Goal: Entertainment & Leisure: Consume media (video, audio)

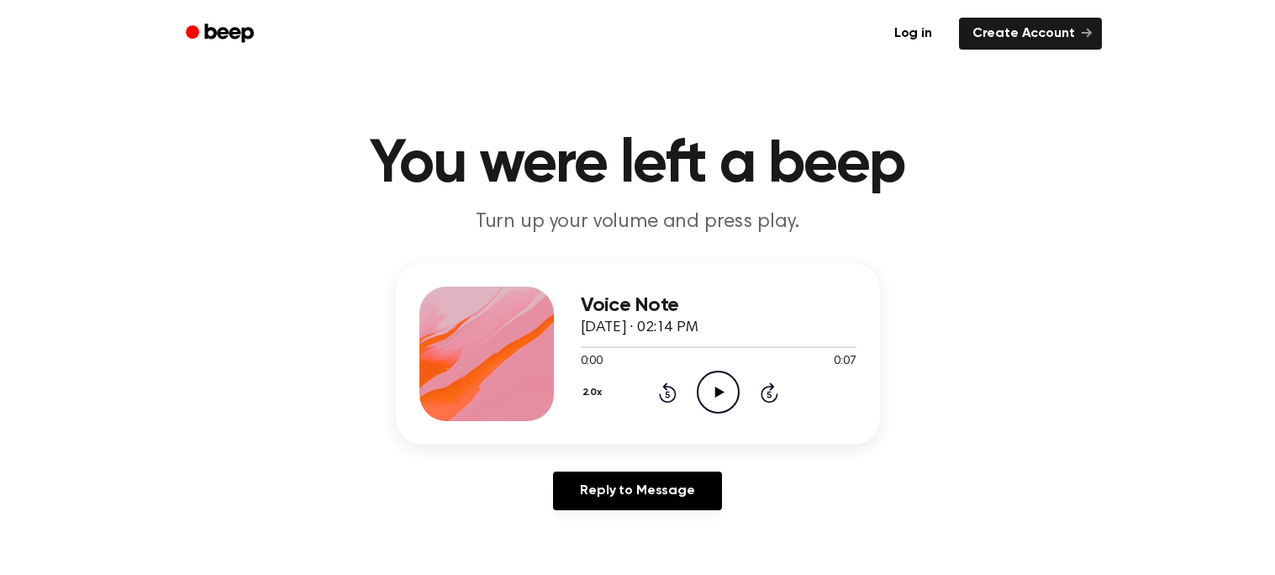
click at [718, 392] on icon at bounding box center [719, 392] width 9 height 11
click at [711, 378] on icon "Play Audio" at bounding box center [718, 392] width 43 height 43
click at [717, 396] on icon at bounding box center [719, 392] width 9 height 11
click at [713, 371] on icon "Play Audio" at bounding box center [718, 392] width 43 height 43
click at [730, 384] on icon "Play Audio" at bounding box center [718, 392] width 43 height 43
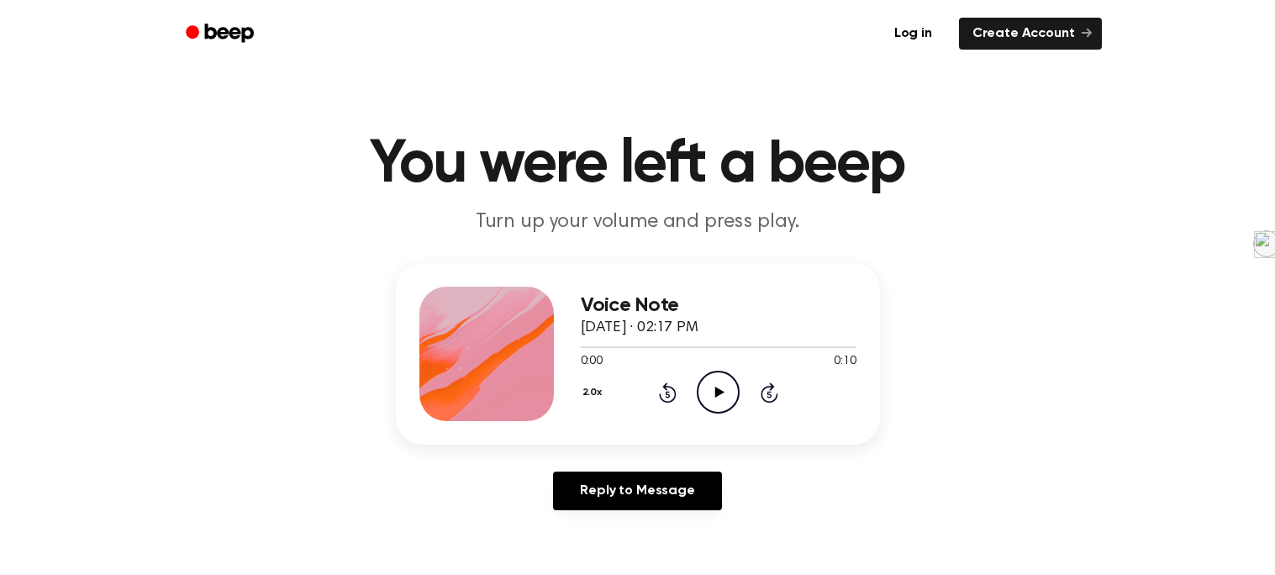
click at [707, 382] on icon "Play Audio" at bounding box center [718, 392] width 43 height 43
click at [708, 394] on icon "Play Audio" at bounding box center [718, 392] width 43 height 43
click at [713, 368] on div "0:00 0:08" at bounding box center [719, 362] width 276 height 18
click at [716, 396] on icon at bounding box center [719, 392] width 9 height 11
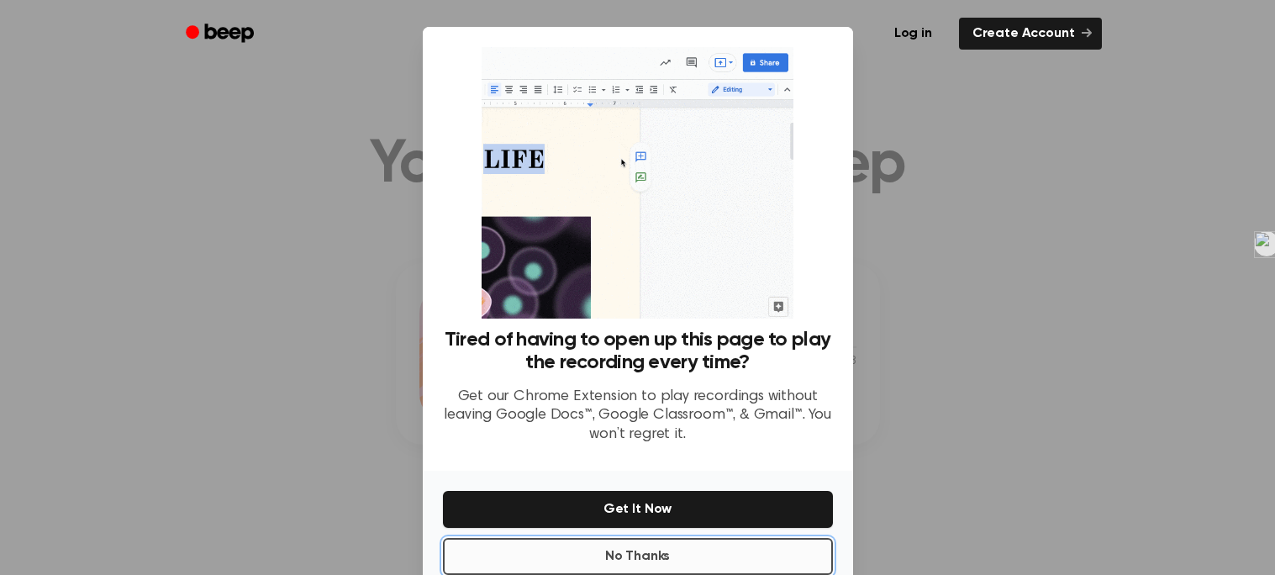
click at [710, 550] on button "No Thanks" at bounding box center [638, 556] width 390 height 37
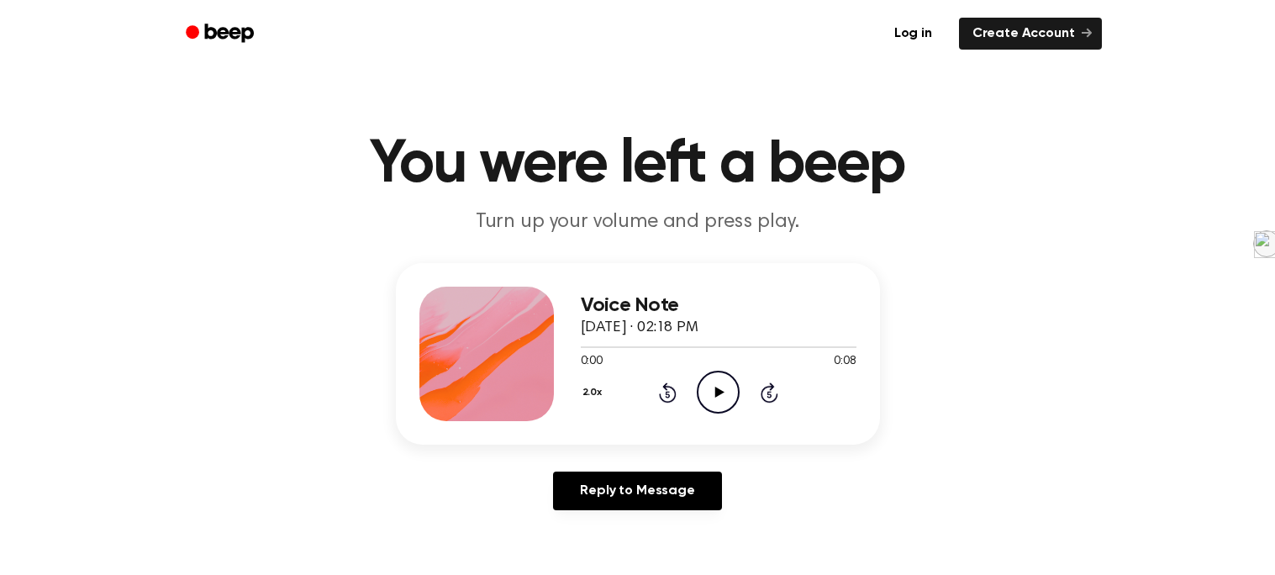
click at [722, 371] on circle at bounding box center [717, 391] width 41 height 41
click at [692, 386] on div "2.0x Rewind 5 seconds Play Audio Skip 5 seconds" at bounding box center [719, 392] width 276 height 43
click at [711, 387] on icon "Play Audio" at bounding box center [718, 392] width 43 height 43
click at [697, 380] on icon "Play Audio" at bounding box center [718, 392] width 43 height 43
click at [720, 402] on icon "Play Audio" at bounding box center [718, 392] width 43 height 43
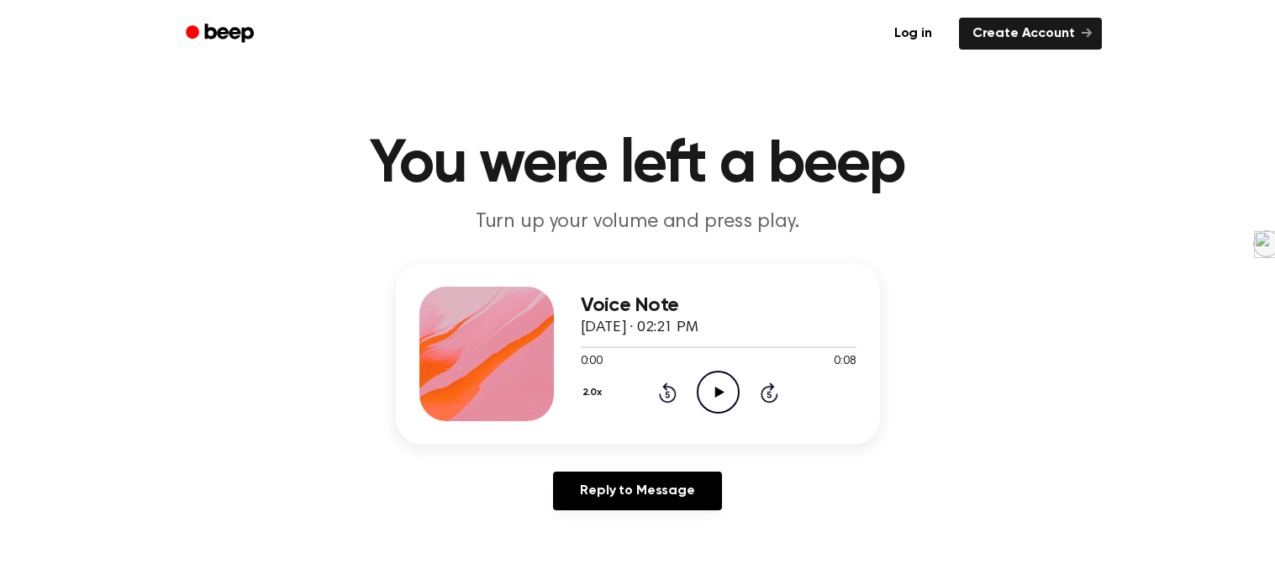
click at [737, 390] on icon "Play Audio" at bounding box center [718, 392] width 43 height 43
click at [694, 378] on div "2.0x Rewind 5 seconds Play Audio Skip 5 seconds" at bounding box center [719, 392] width 276 height 43
click at [698, 388] on icon "Play Audio" at bounding box center [718, 392] width 43 height 43
click at [711, 386] on icon "Play Audio" at bounding box center [718, 392] width 43 height 43
click at [717, 386] on icon "Play Audio" at bounding box center [718, 392] width 43 height 43
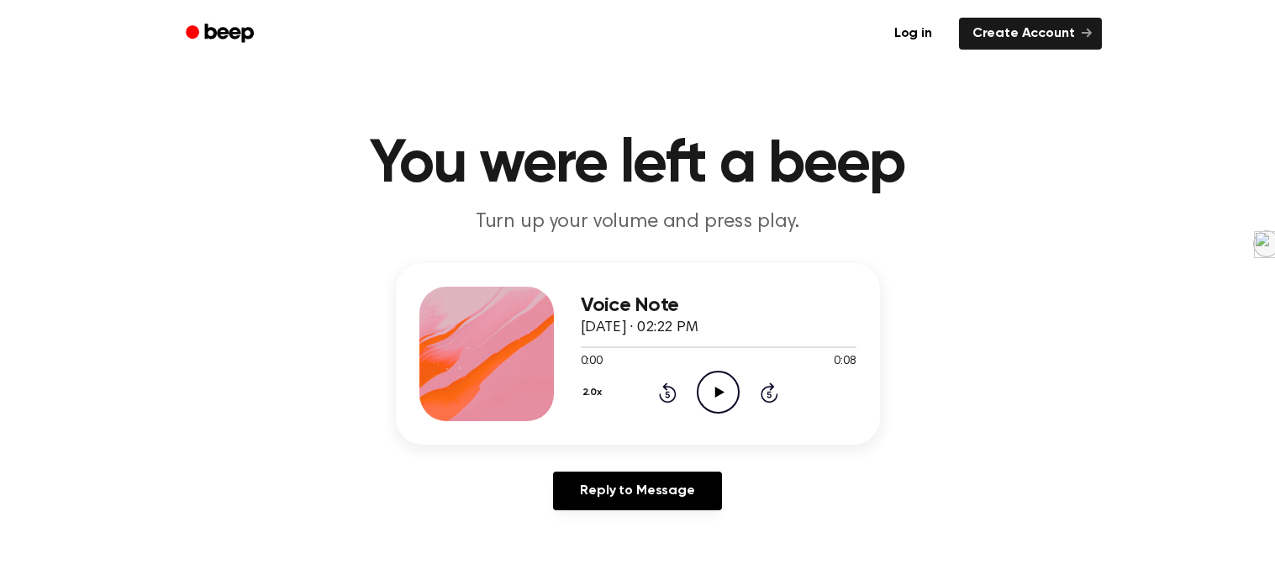
click at [735, 388] on icon "Play Audio" at bounding box center [718, 392] width 43 height 43
click at [725, 396] on icon "Play Audio" at bounding box center [718, 392] width 43 height 43
click at [697, 385] on icon "Play Audio" at bounding box center [718, 392] width 43 height 43
click at [705, 384] on icon "Play Audio" at bounding box center [718, 392] width 43 height 43
click at [708, 388] on icon "Play Audio" at bounding box center [718, 392] width 43 height 43
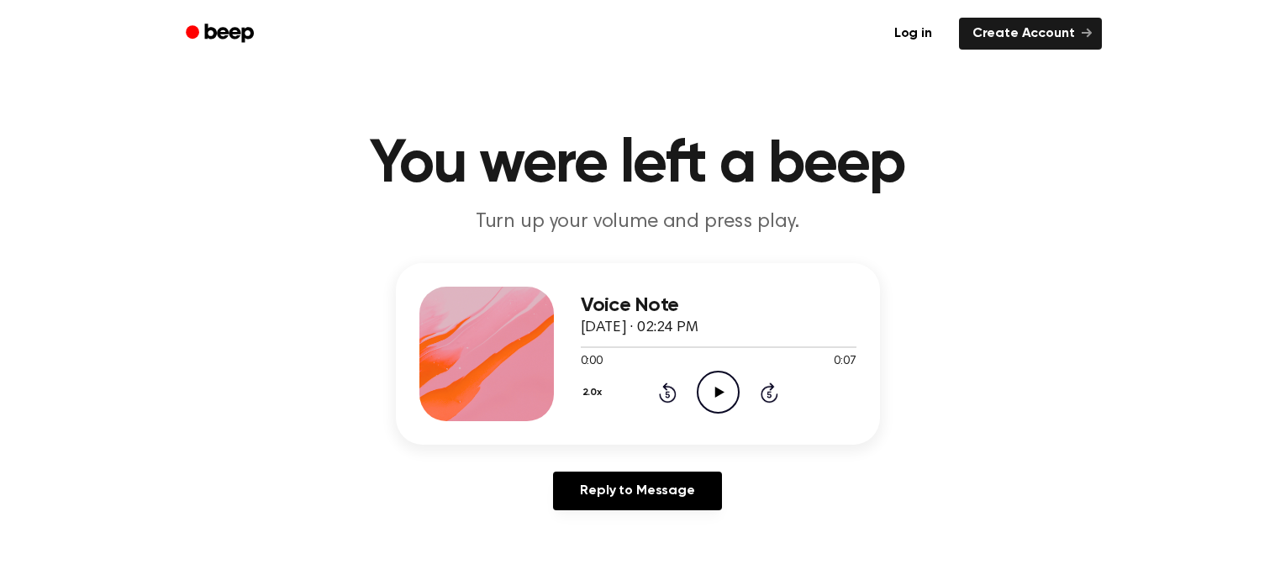
click at [720, 392] on icon at bounding box center [719, 392] width 9 height 11
click at [721, 402] on icon "Play Audio" at bounding box center [718, 392] width 43 height 43
click at [692, 387] on div "2.0x Rewind 5 seconds Play Audio Skip 5 seconds" at bounding box center [719, 392] width 276 height 43
click at [715, 392] on icon at bounding box center [719, 392] width 9 height 11
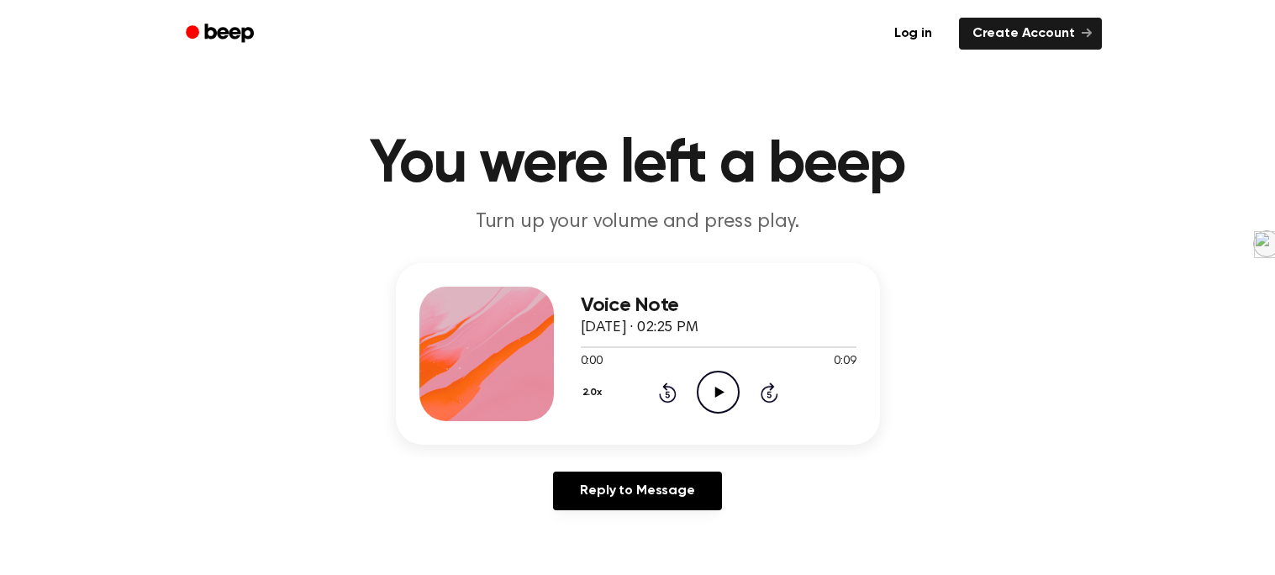
click at [718, 392] on icon at bounding box center [719, 392] width 9 height 11
